Goal: Task Accomplishment & Management: Use online tool/utility

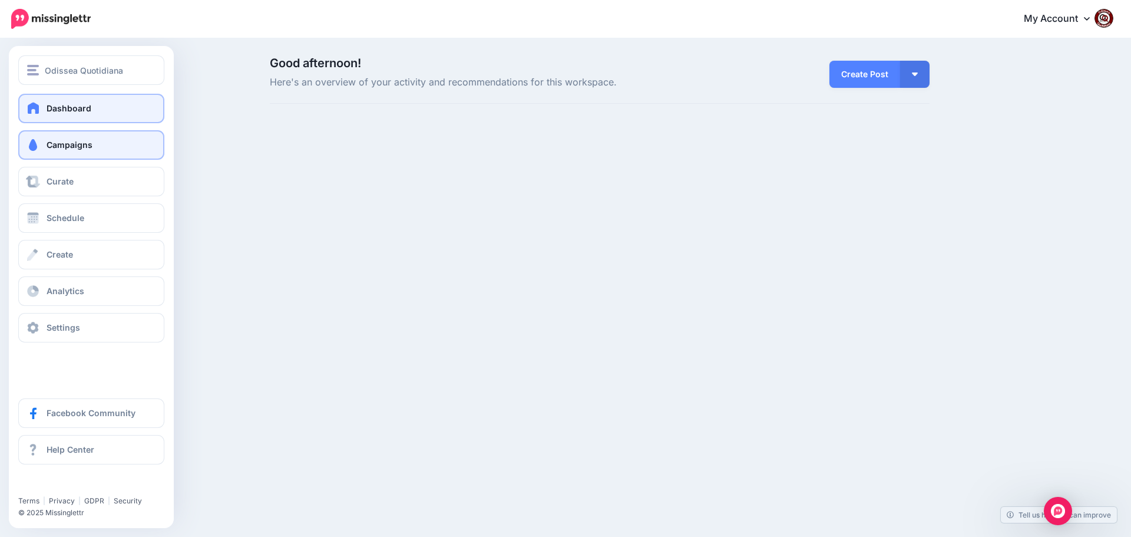
click at [54, 147] on span "Campaigns" at bounding box center [70, 145] width 46 height 10
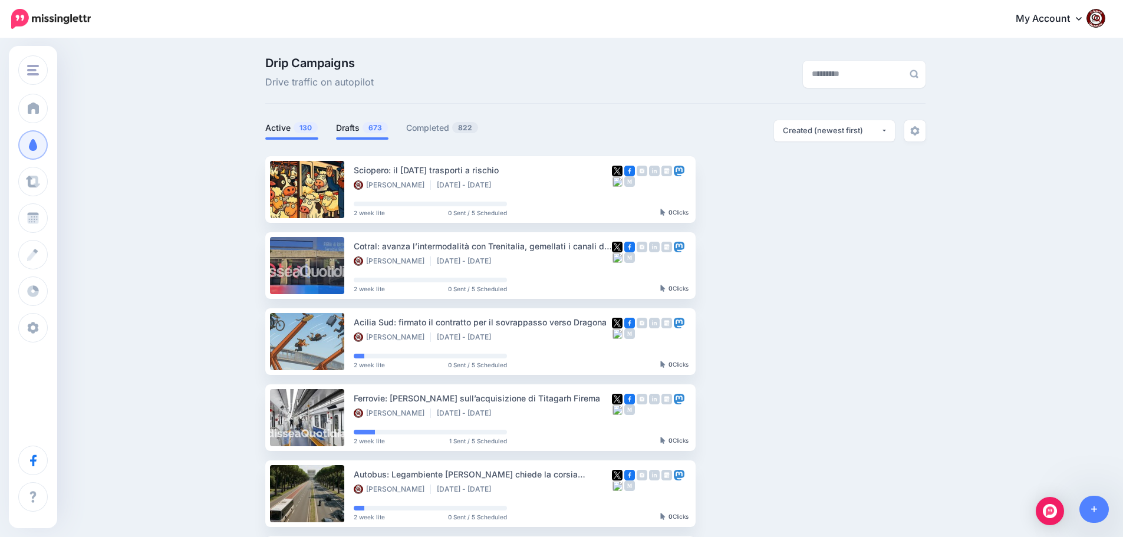
click at [355, 127] on link "Drafts 673" at bounding box center [362, 128] width 52 height 14
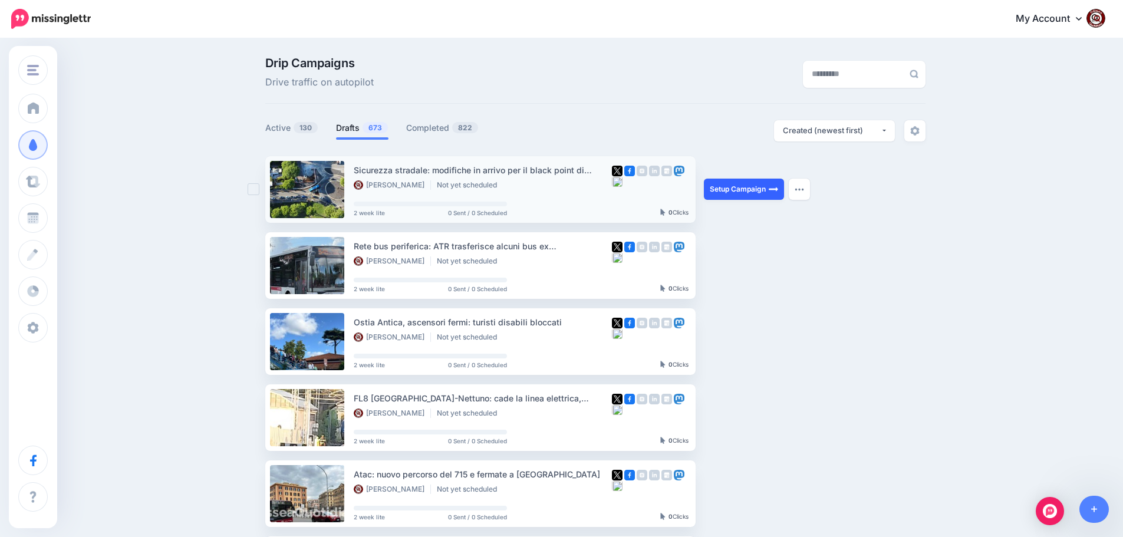
click at [748, 187] on link "Setup Campaign" at bounding box center [744, 189] width 80 height 21
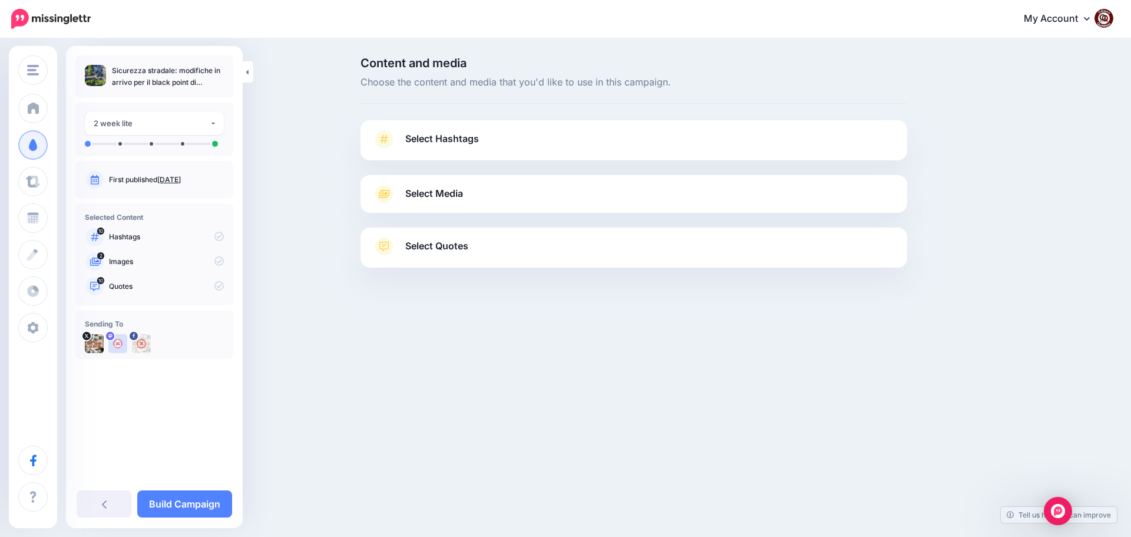
click at [460, 140] on span "Select Hashtags" at bounding box center [442, 139] width 74 height 16
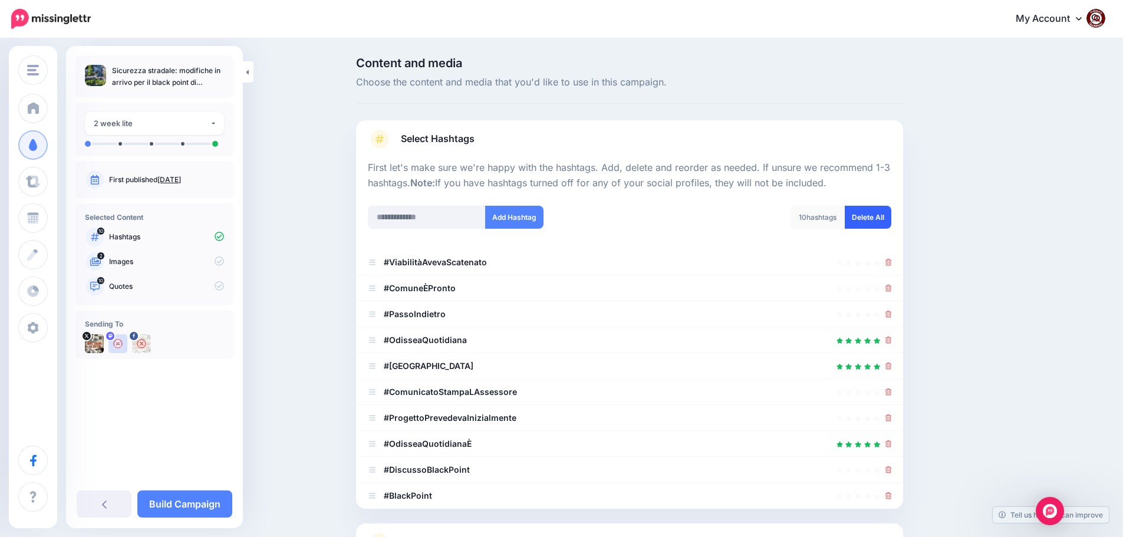
click at [861, 215] on link "Delete All" at bounding box center [867, 217] width 47 height 23
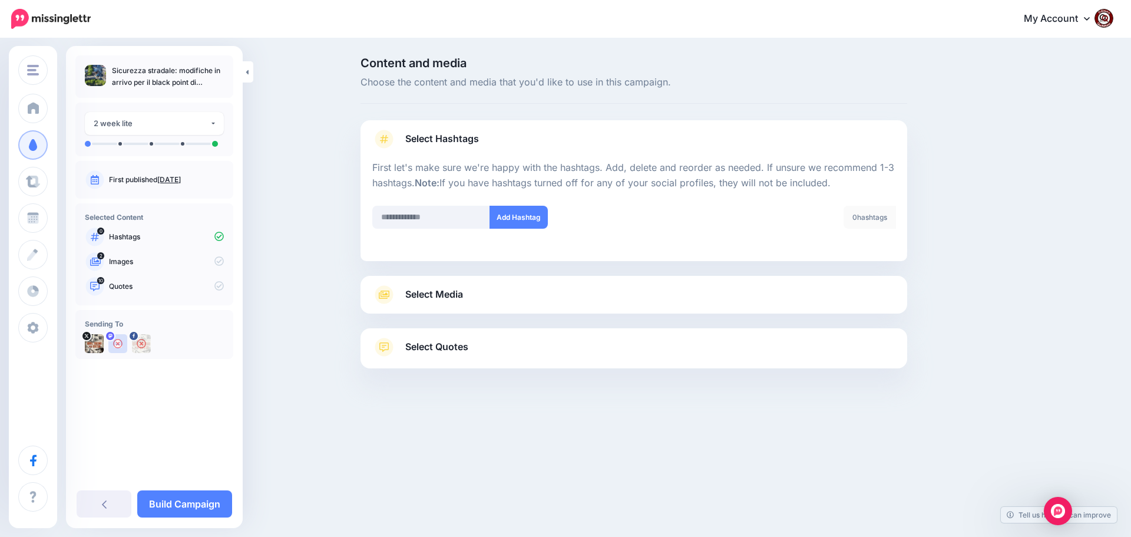
click at [432, 384] on div at bounding box center [634, 397] width 547 height 59
click at [435, 341] on span "Select Quotes" at bounding box center [436, 347] width 63 height 16
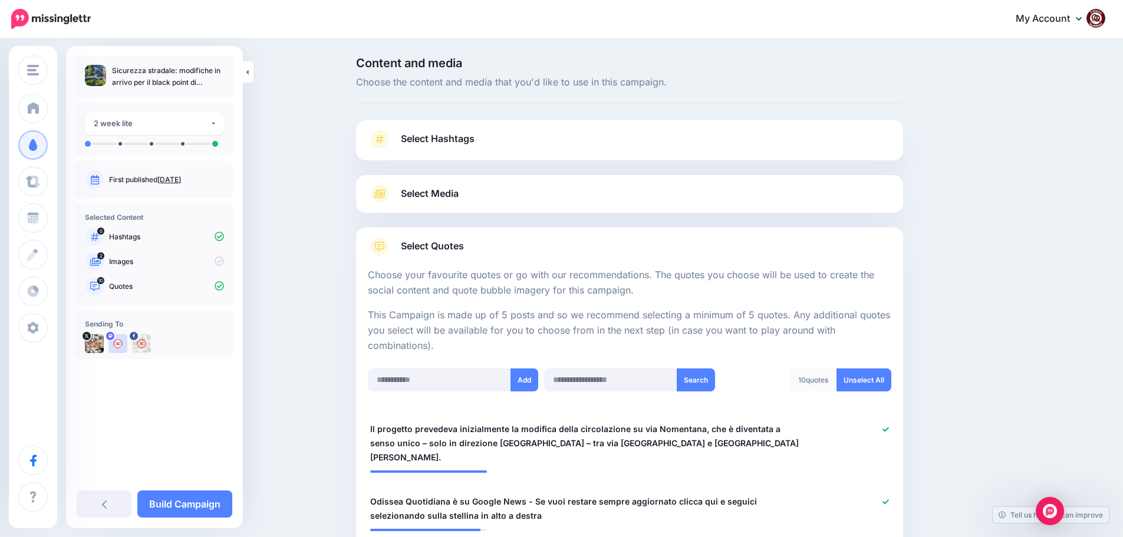
click at [450, 192] on span "Select Media" at bounding box center [430, 194] width 58 height 16
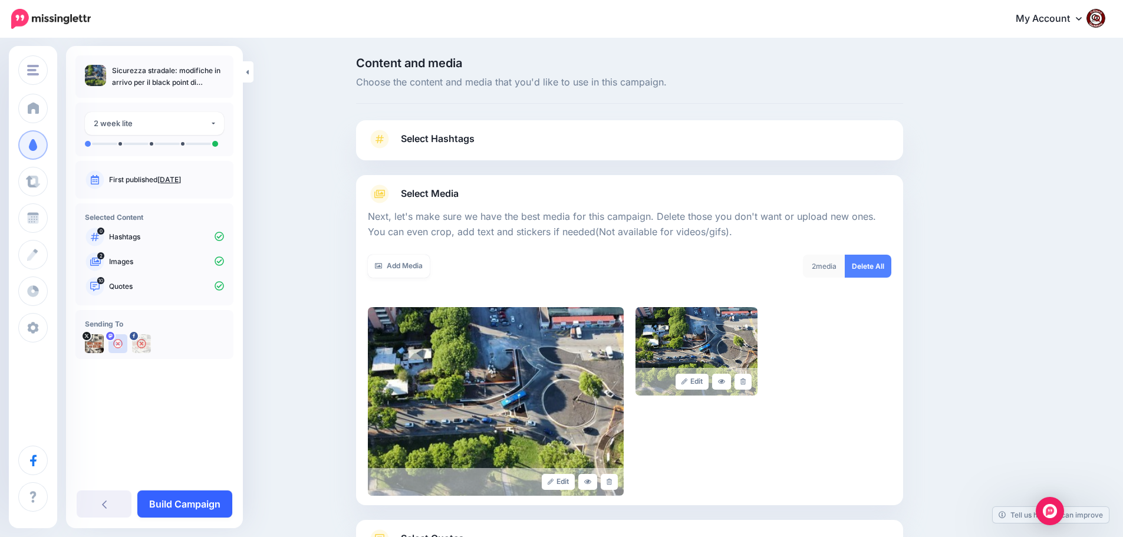
click at [184, 500] on link "Build Campaign" at bounding box center [184, 503] width 95 height 27
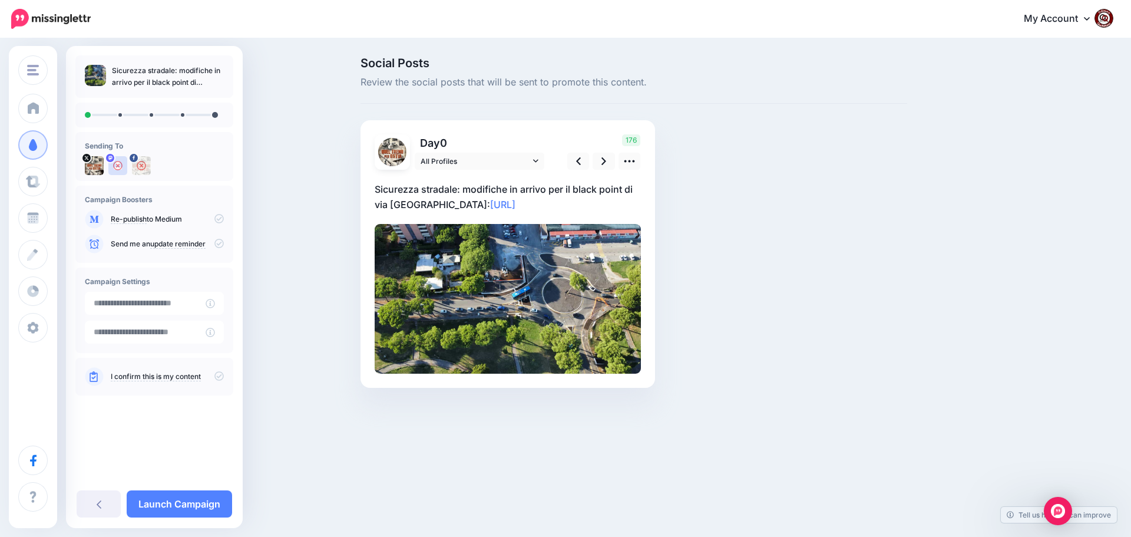
click at [550, 206] on p "Sicurezza stradale: modifiche in arrivo per il black point di via Nomentana: ht…" at bounding box center [508, 196] width 266 height 31
drag, startPoint x: 543, startPoint y: 204, endPoint x: 365, endPoint y: 189, distance: 178.6
click at [365, 189] on div "Day 0 All Profiles" at bounding box center [508, 254] width 295 height 268
paste textarea "**********"
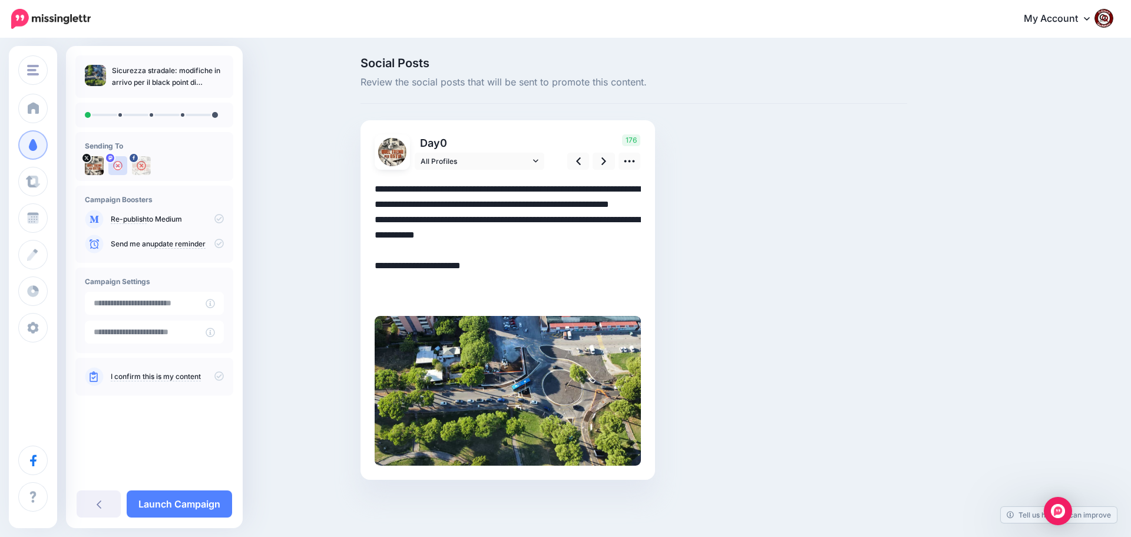
click at [487, 221] on textarea "**********" at bounding box center [508, 242] width 266 height 123
click at [600, 161] on link at bounding box center [604, 161] width 22 height 17
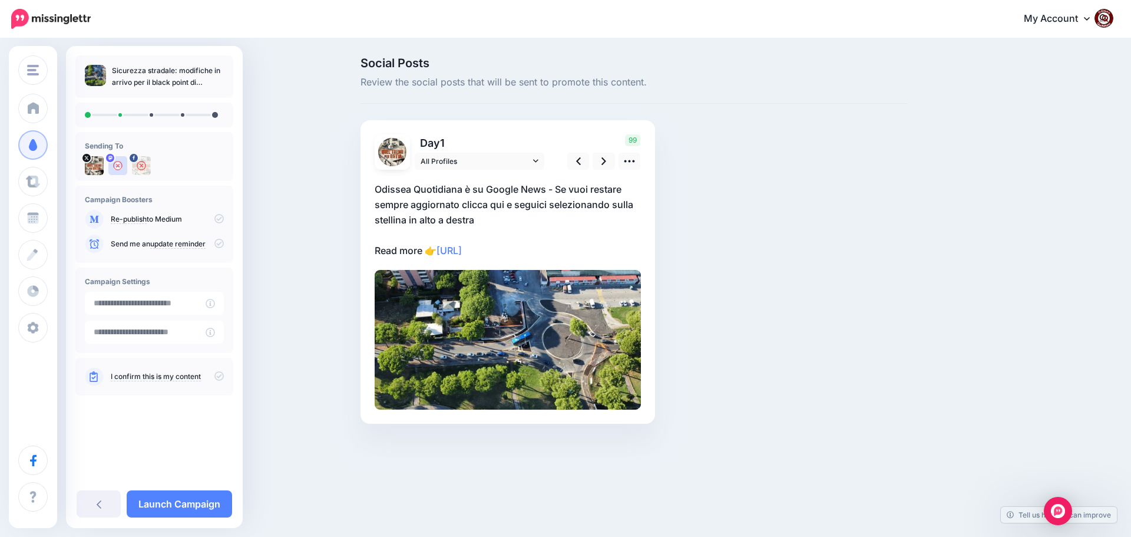
click at [540, 253] on p "Odissea Quotidiana è su Google News - Se vuoi restare sempre aggiornato clicca …" at bounding box center [508, 219] width 266 height 77
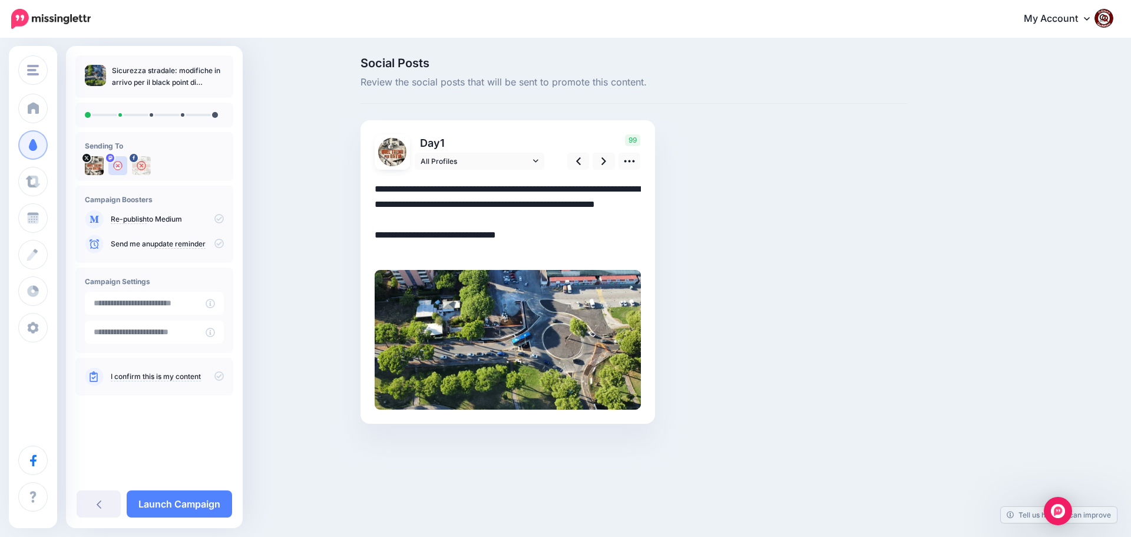
drag, startPoint x: 540, startPoint y: 253, endPoint x: 356, endPoint y: 190, distance: 194.7
click at [356, 190] on div "Social Posts Review the social posts that will be sent to promote this content.…" at bounding box center [634, 258] width 565 height 402
paste textarea "**********"
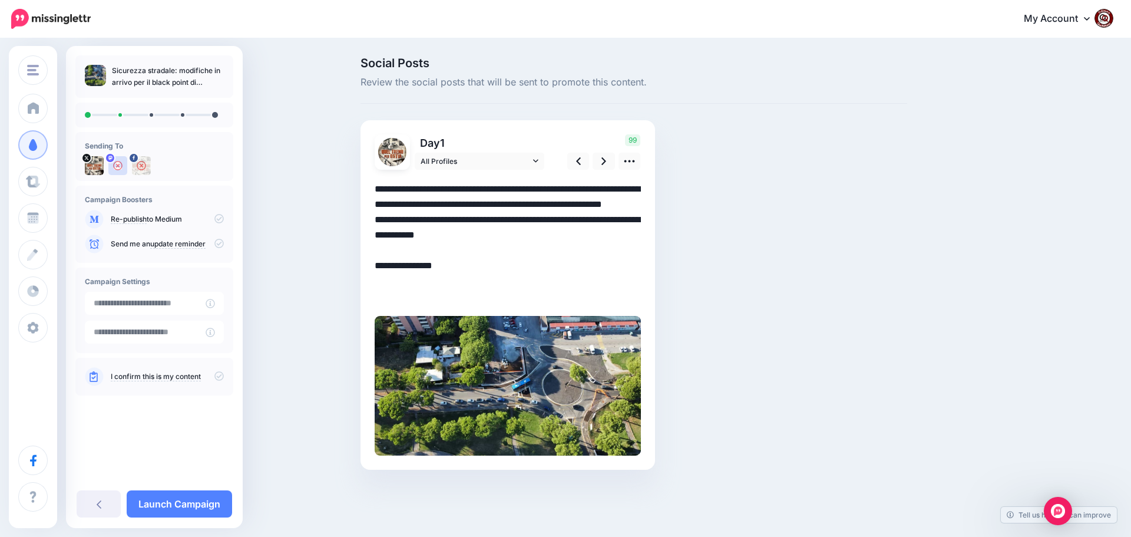
click at [469, 220] on textarea "**********" at bounding box center [508, 242] width 266 height 123
click at [600, 163] on link at bounding box center [604, 161] width 22 height 17
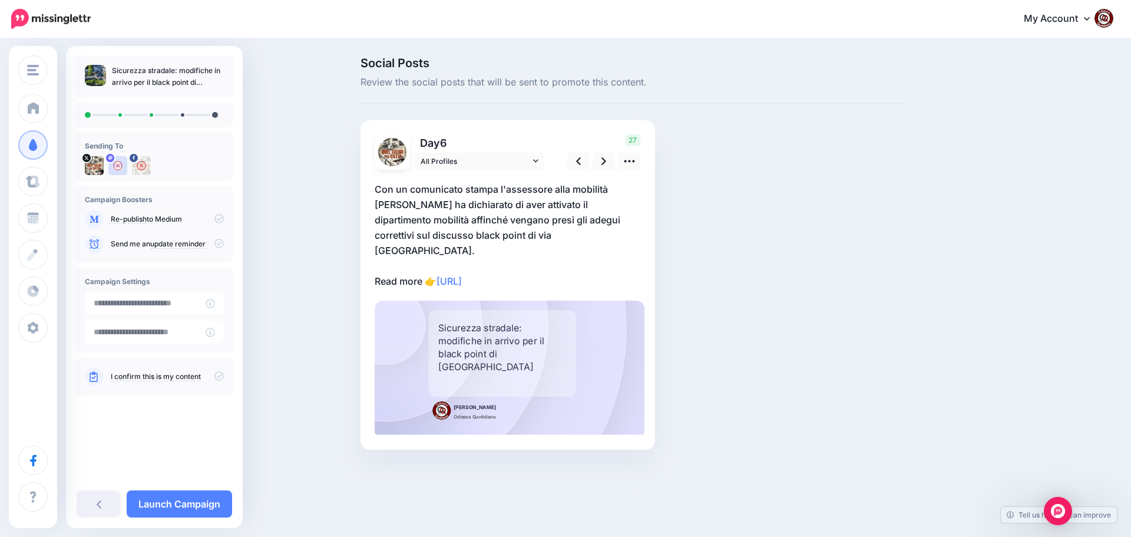
click at [542, 262] on p "Con un comunicato stampa l'assessore alla mobilità Eugenio Patané ha dichiarato…" at bounding box center [508, 234] width 266 height 107
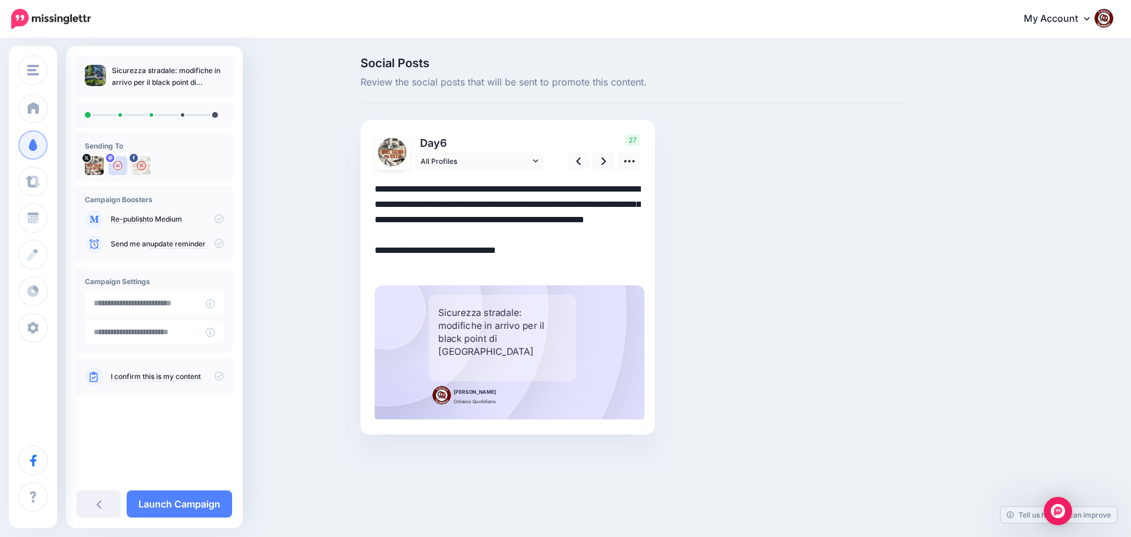
drag, startPoint x: 537, startPoint y: 265, endPoint x: 367, endPoint y: 190, distance: 186.3
click at [367, 190] on div "Day 6 All Profiles" at bounding box center [508, 277] width 295 height 314
paste textarea "**********"
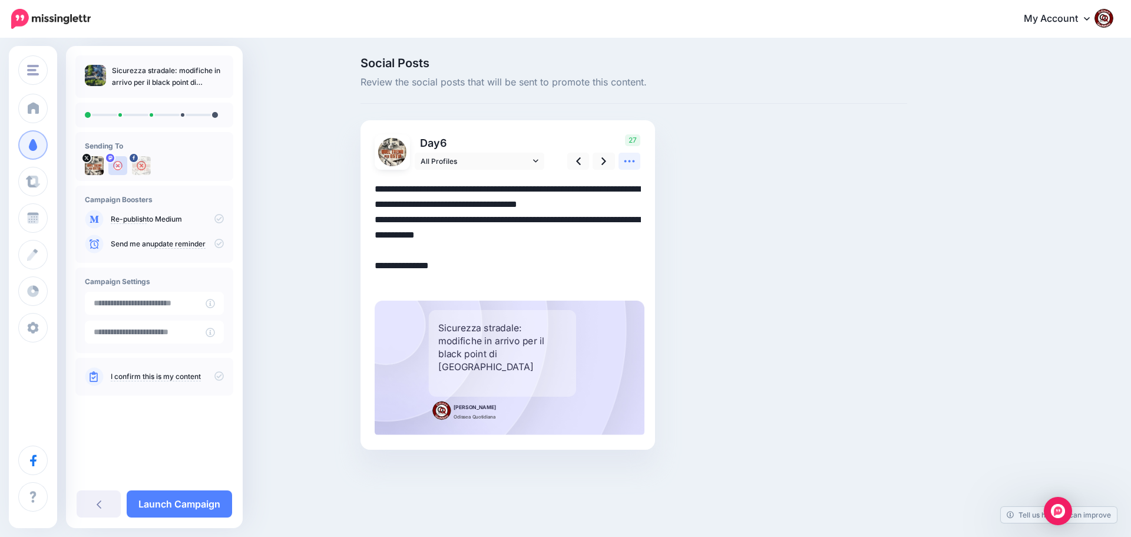
click at [627, 164] on icon at bounding box center [629, 161] width 12 height 12
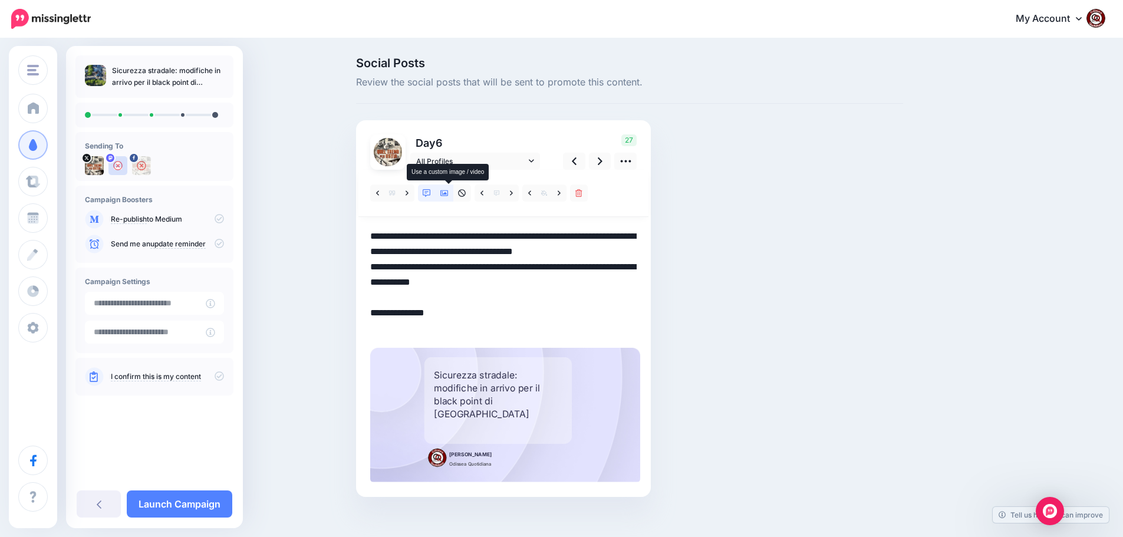
click at [444, 192] on icon at bounding box center [444, 193] width 8 height 8
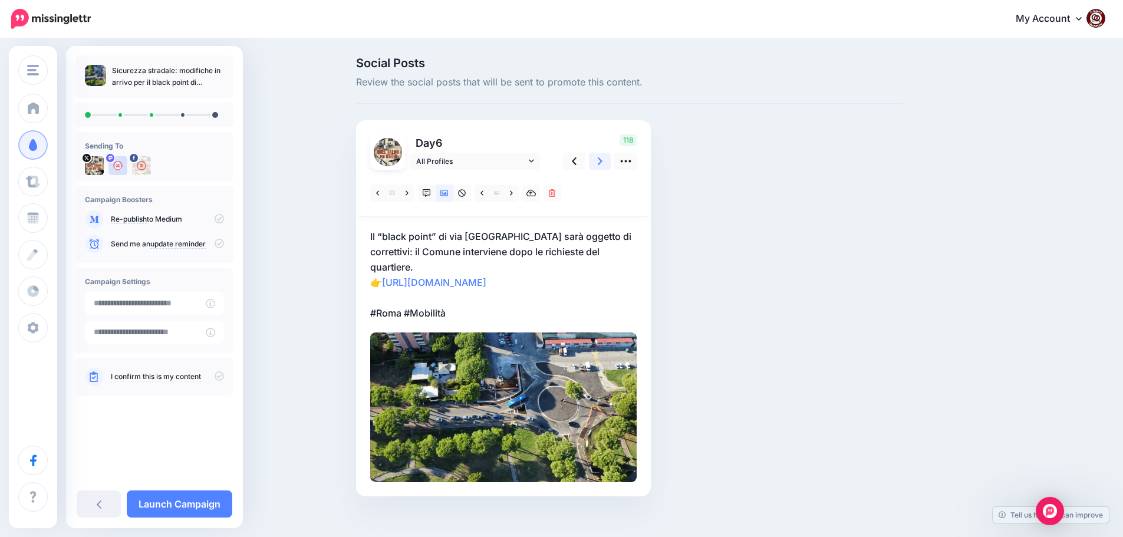
click at [602, 160] on icon at bounding box center [600, 161] width 5 height 8
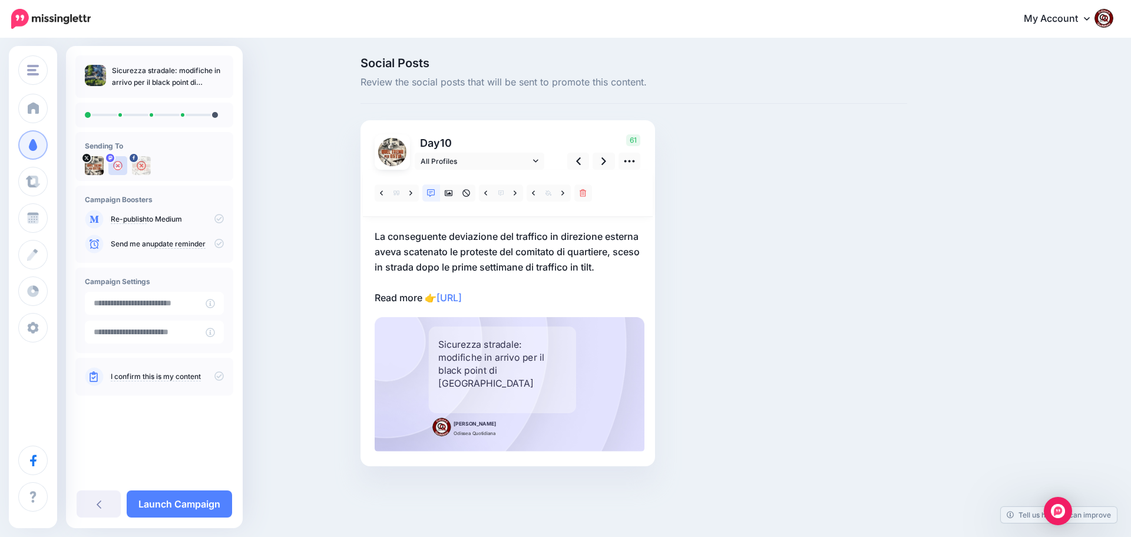
click at [540, 292] on p "La conseguente deviazione del traffico in direzione esterna aveva scatenato le …" at bounding box center [508, 267] width 266 height 77
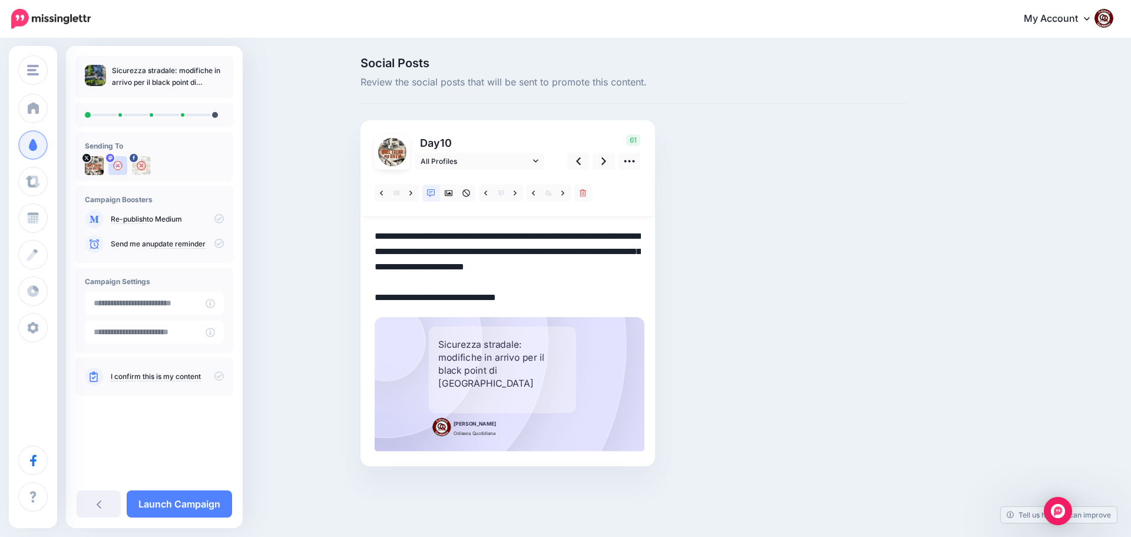
drag, startPoint x: 532, startPoint y: 297, endPoint x: 367, endPoint y: 230, distance: 178.7
click at [367, 230] on div "Day 10 All Profiles" at bounding box center [508, 293] width 295 height 346
paste textarea "**********"
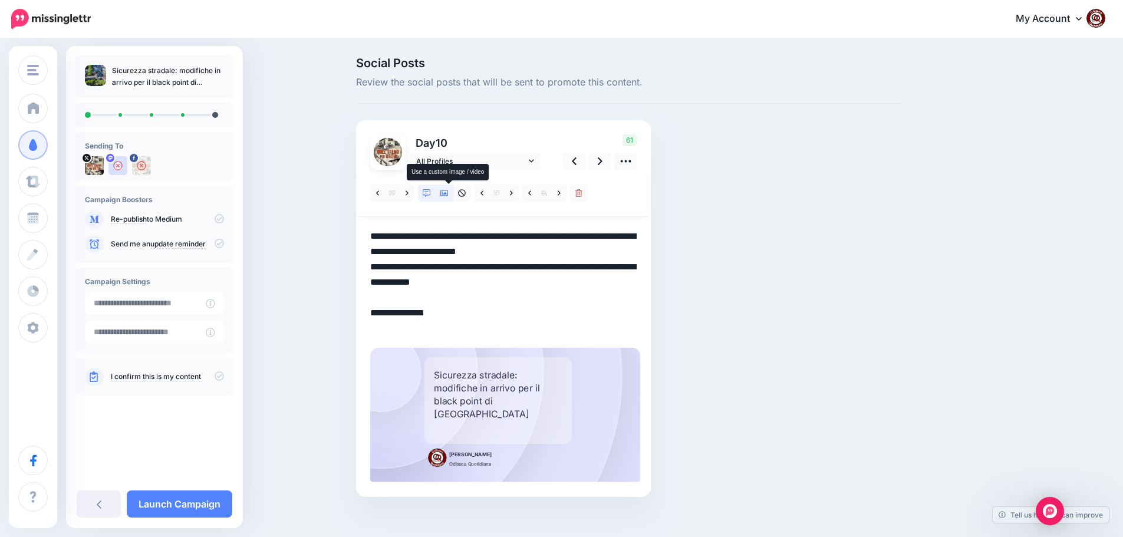
click at [448, 191] on icon at bounding box center [444, 193] width 8 height 8
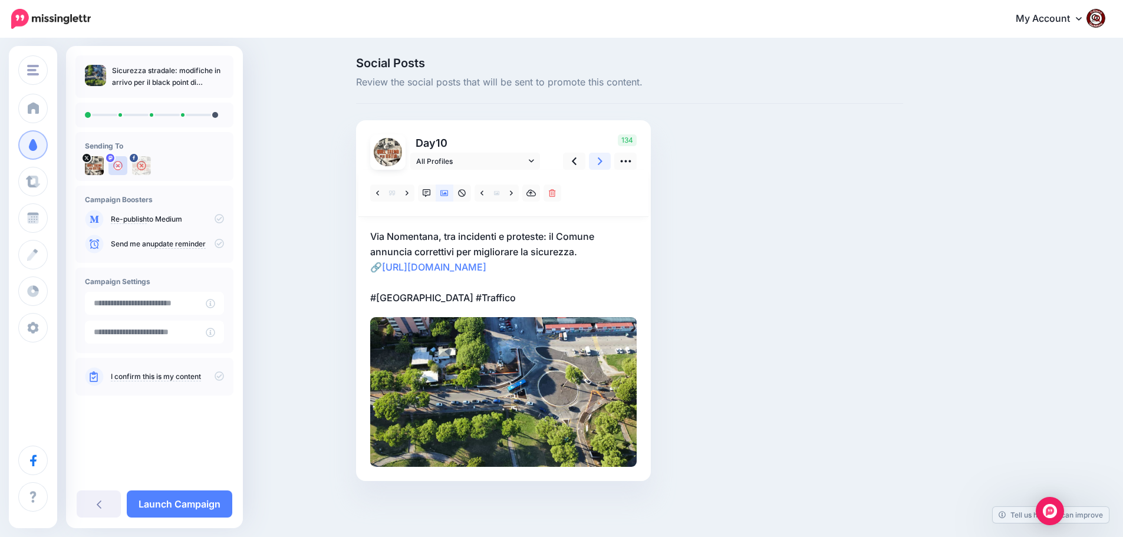
click at [602, 159] on icon at bounding box center [600, 161] width 5 height 8
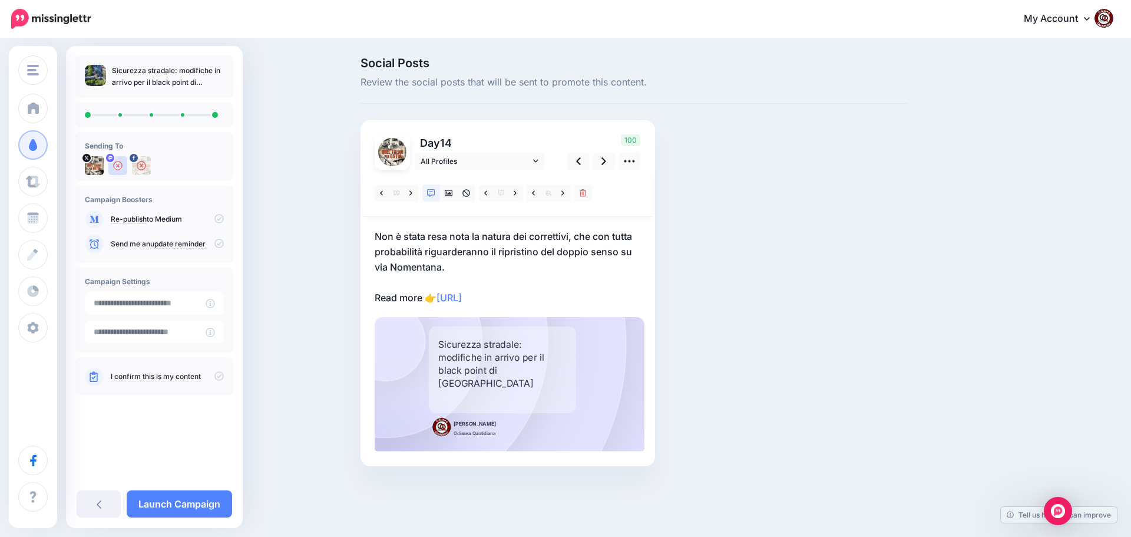
click at [555, 302] on p "Non è stata resa nota la natura dei correttivi, che con tutta probabilità rigua…" at bounding box center [508, 267] width 266 height 77
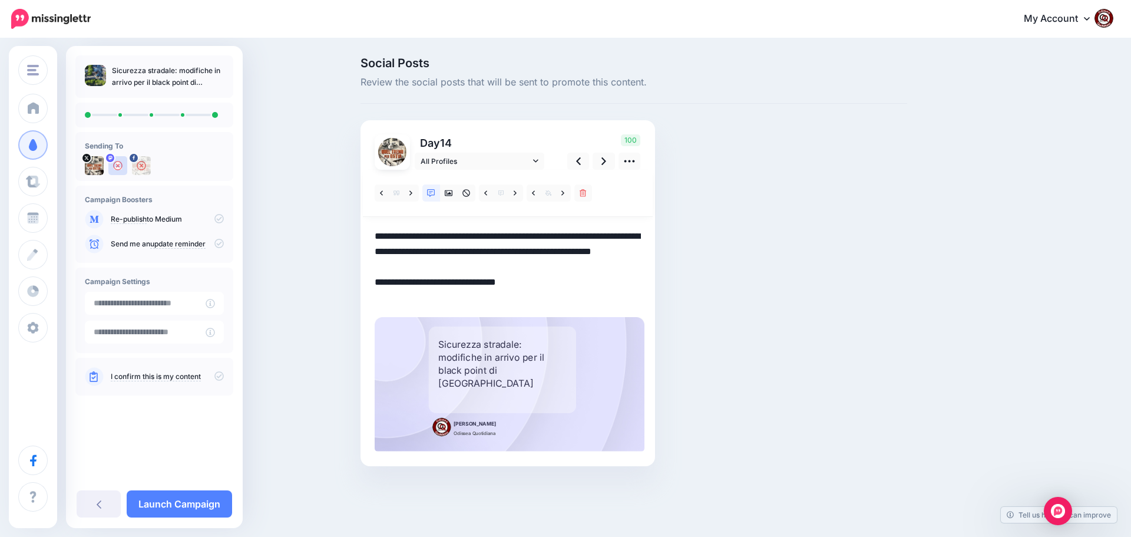
drag, startPoint x: 542, startPoint y: 296, endPoint x: 373, endPoint y: 228, distance: 182.2
click at [373, 228] on div "Day 14 All Profiles" at bounding box center [508, 293] width 295 height 346
paste textarea "**********"
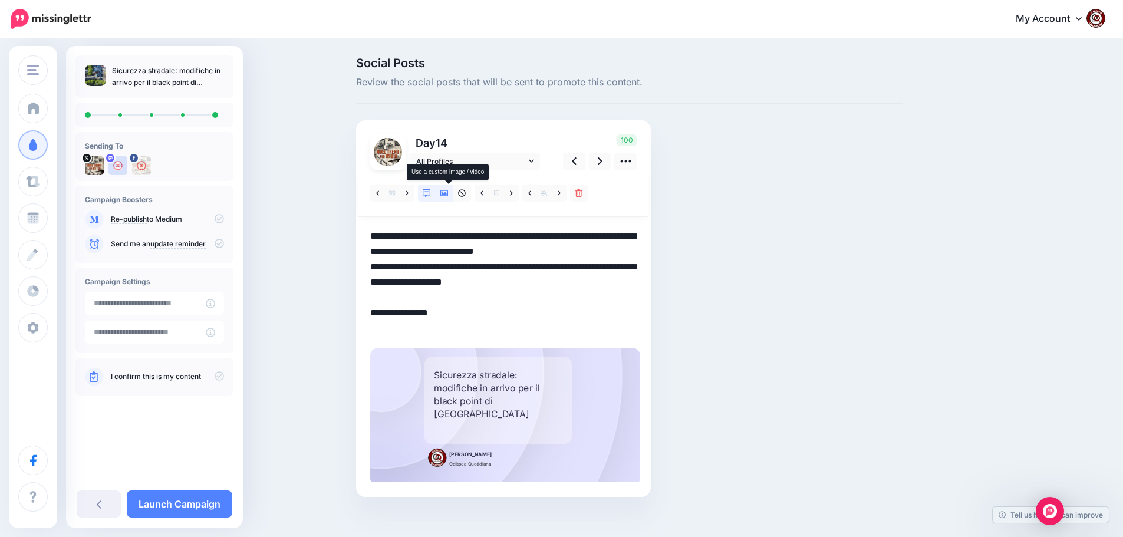
type textarea "**********"
click at [448, 197] on icon at bounding box center [444, 193] width 8 height 8
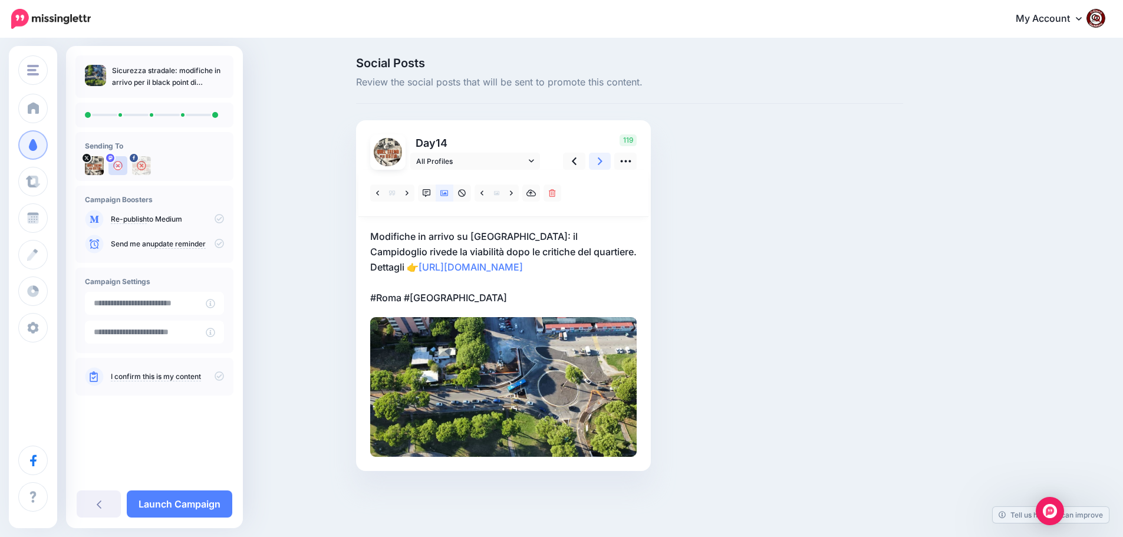
click at [602, 160] on icon at bounding box center [600, 161] width 5 height 8
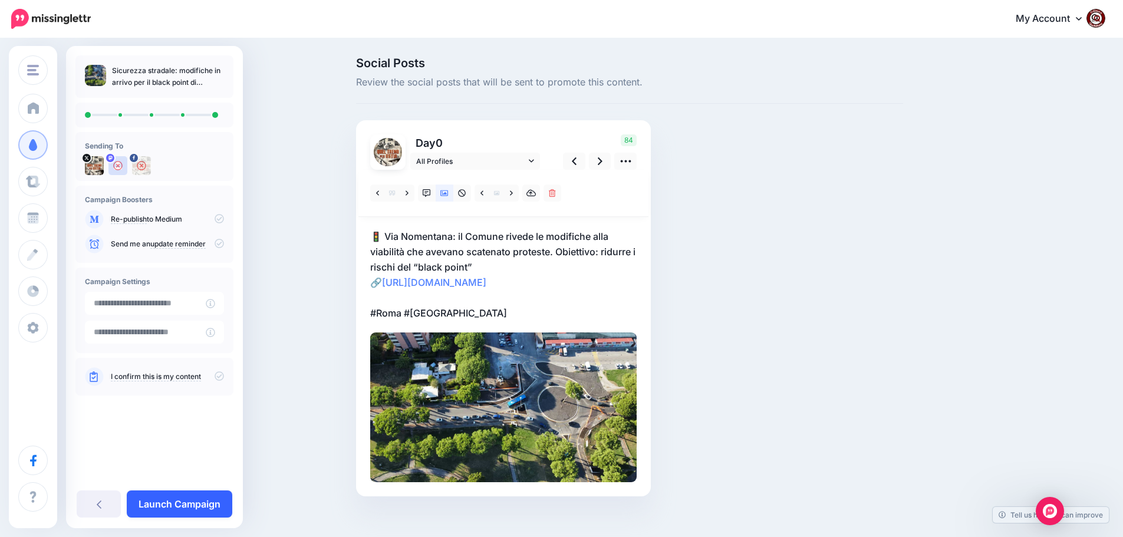
click at [176, 504] on link "Launch Campaign" at bounding box center [179, 503] width 105 height 27
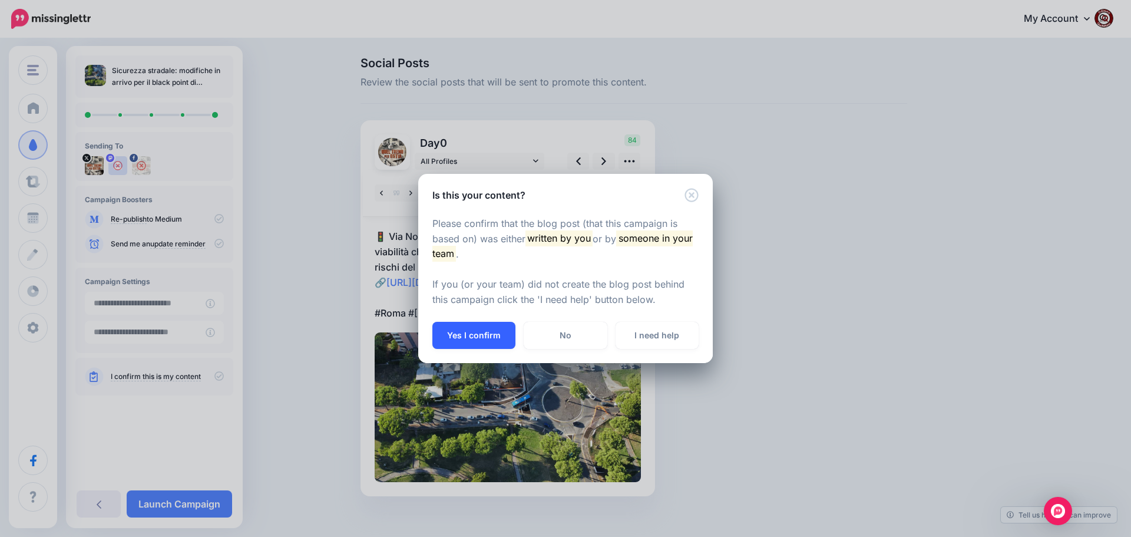
click at [467, 334] on button "Yes I confirm" at bounding box center [474, 335] width 83 height 27
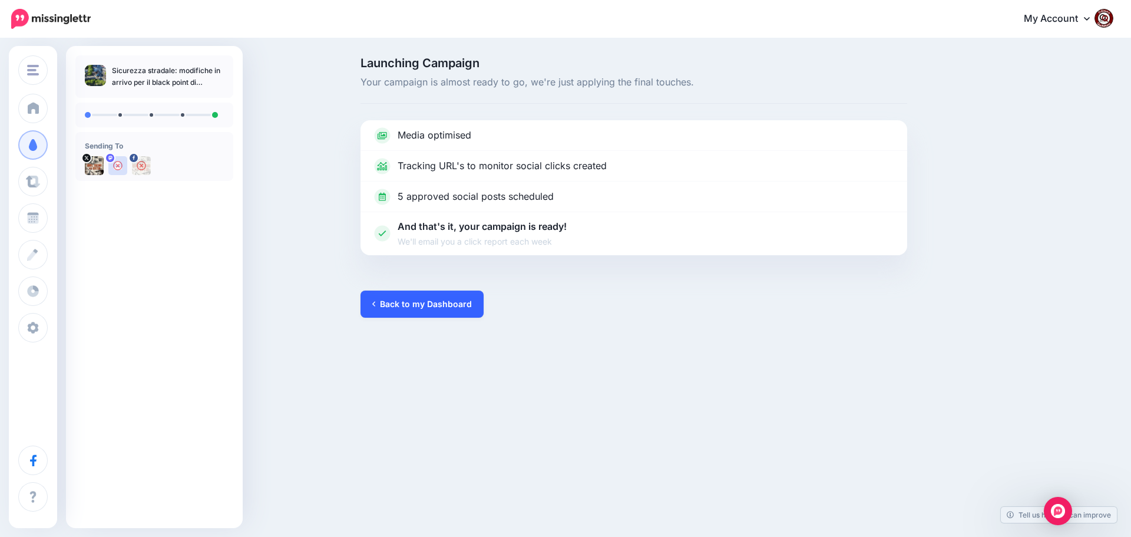
click at [404, 303] on link "Back to my Dashboard" at bounding box center [422, 304] width 123 height 27
